Goal: Navigation & Orientation: Understand site structure

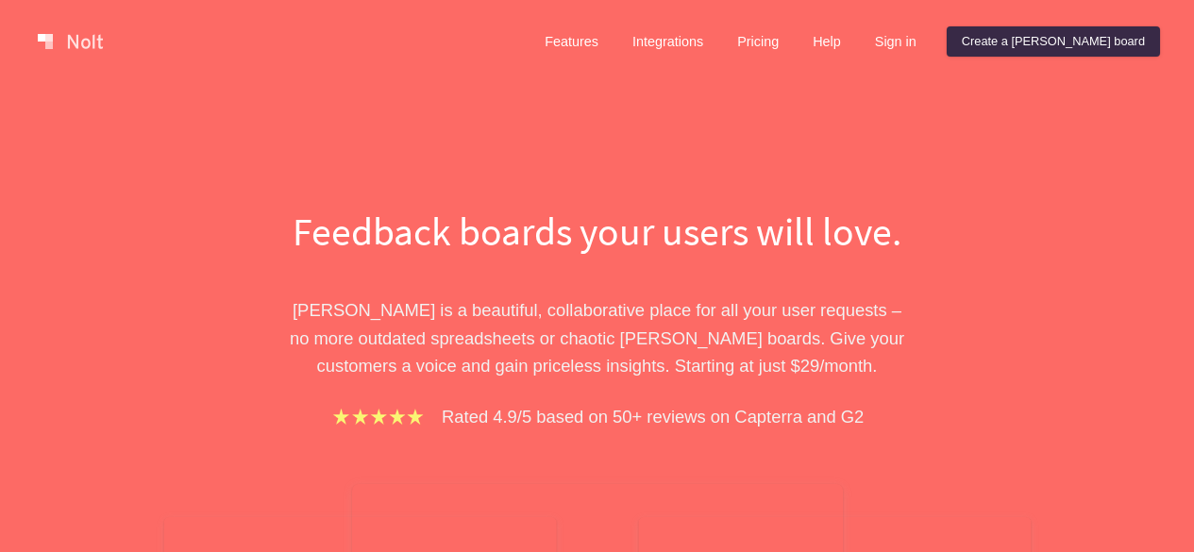
click at [614, 41] on link "Features" at bounding box center [571, 41] width 84 height 30
click at [715, 47] on link "Integrations" at bounding box center [667, 41] width 101 height 30
click at [1049, 42] on link "Create a [PERSON_NAME] board" at bounding box center [1053, 41] width 213 height 30
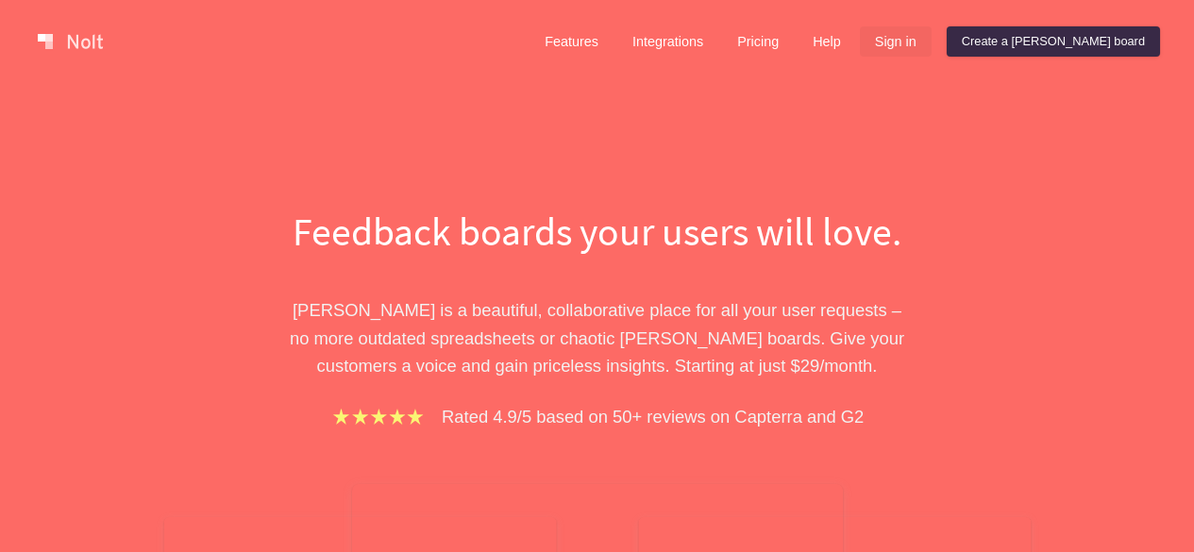
click at [932, 39] on link "Sign in" at bounding box center [896, 41] width 72 height 30
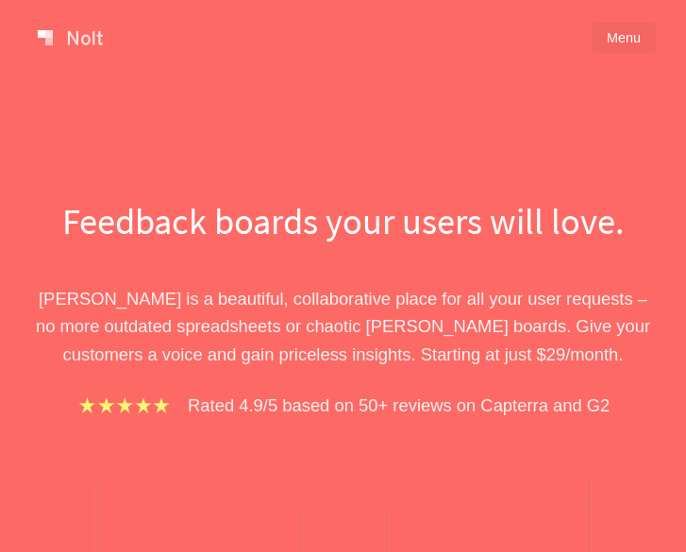
click at [623, 43] on link "Menu" at bounding box center [624, 38] width 64 height 30
click at [622, 33] on link "Menu" at bounding box center [624, 38] width 64 height 30
click at [629, 53] on div "Features Integrations Pricing Help Sign in Create a [PERSON_NAME] board Menu" at bounding box center [343, 38] width 686 height 76
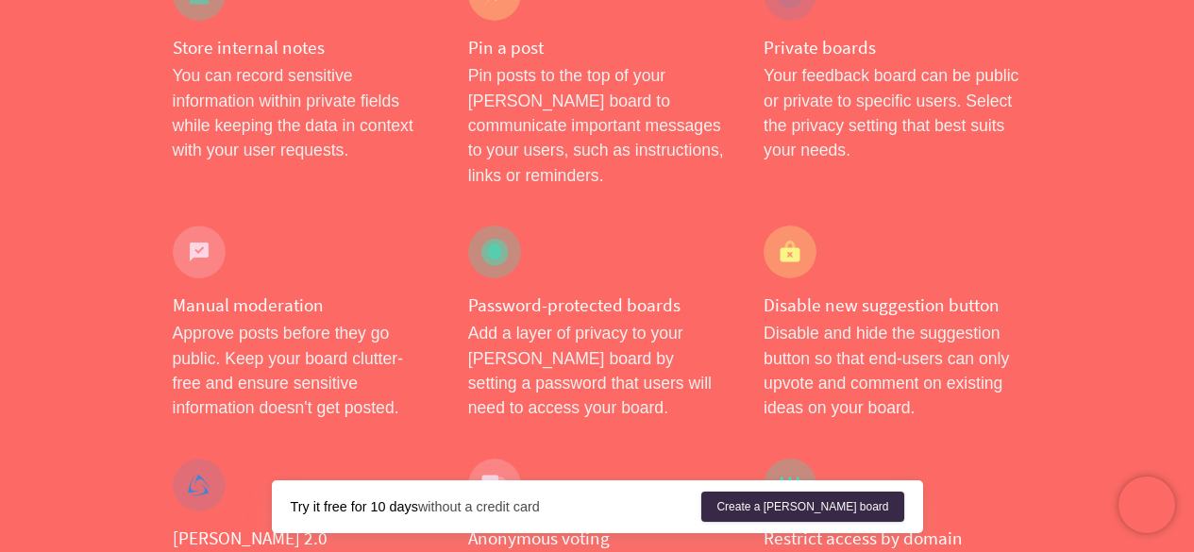
scroll to position [680, 0]
click at [685, 206] on div "Disable new suggestion button Disable and hide the suggestion button so that en…" at bounding box center [892, 322] width 295 height 233
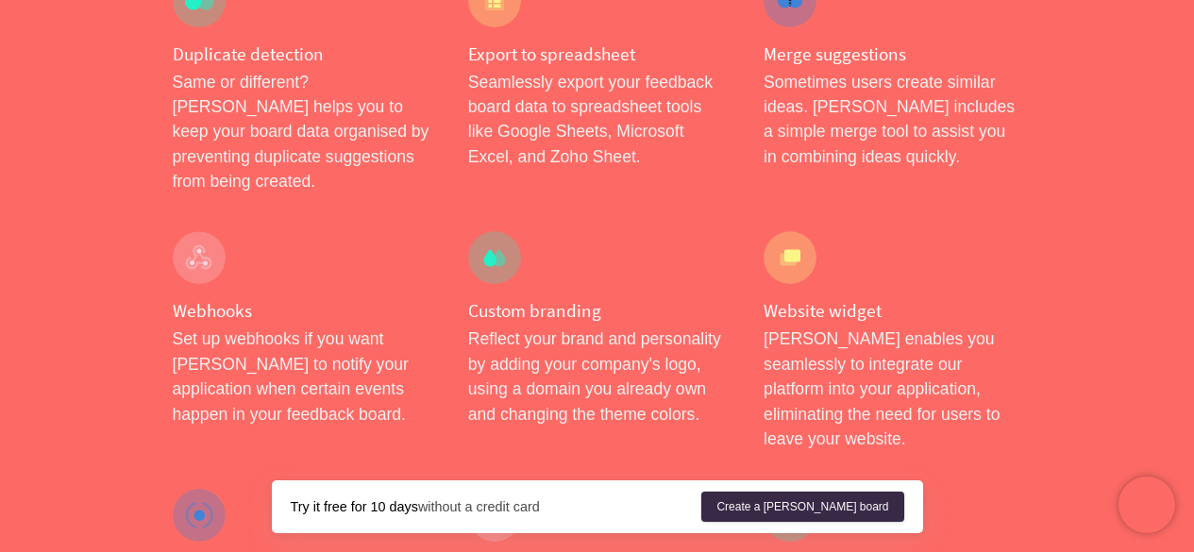
scroll to position [1673, 0]
